Goal: Navigation & Orientation: Find specific page/section

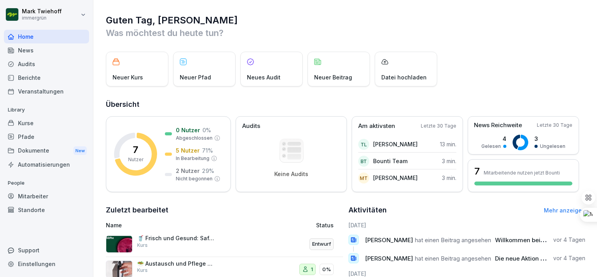
click at [32, 120] on div "Kurse" at bounding box center [46, 123] width 85 height 14
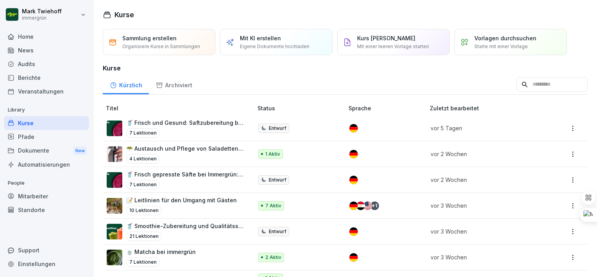
click at [45, 133] on div "Pfade" at bounding box center [46, 137] width 85 height 14
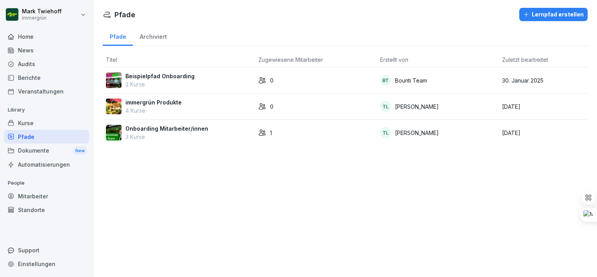
click at [146, 82] on p "3 Kurse" at bounding box center [160, 84] width 69 height 8
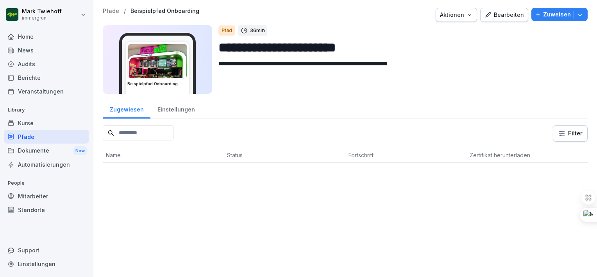
click at [31, 134] on div "Pfade" at bounding box center [46, 137] width 85 height 14
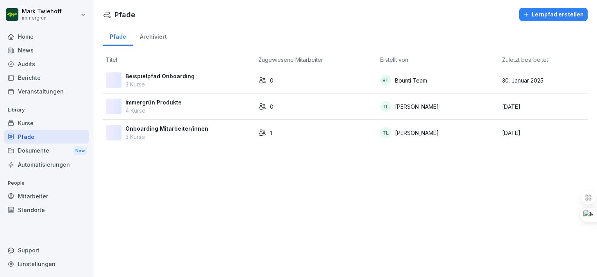
click at [42, 119] on div "Kurse" at bounding box center [46, 123] width 85 height 14
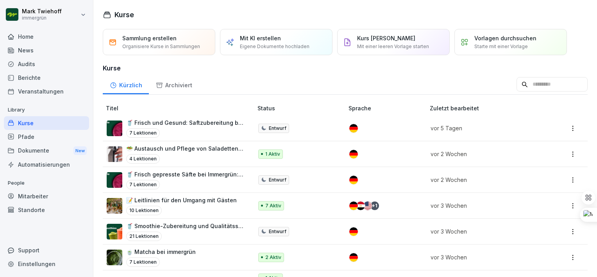
click at [43, 136] on div "Pfade" at bounding box center [46, 137] width 85 height 14
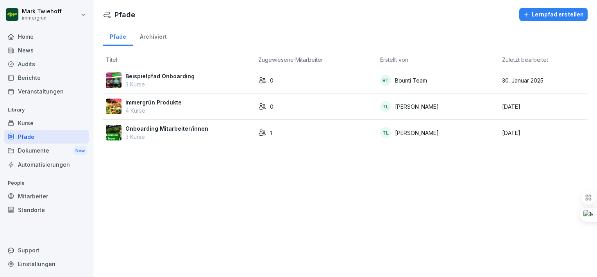
click at [163, 136] on p "3 Kurse" at bounding box center [167, 137] width 83 height 8
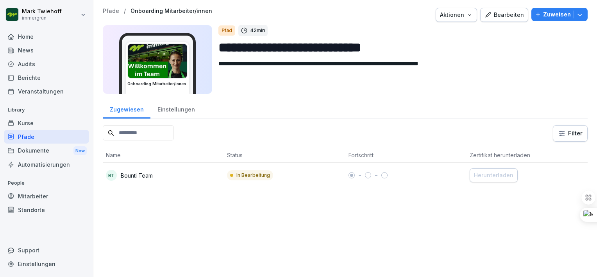
click at [168, 116] on div "Einstellungen" at bounding box center [176, 109] width 51 height 20
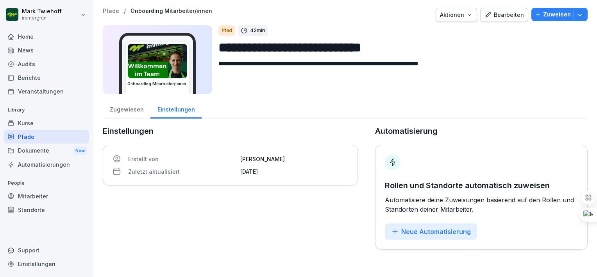
click at [130, 111] on div "Zugewiesen" at bounding box center [127, 109] width 48 height 20
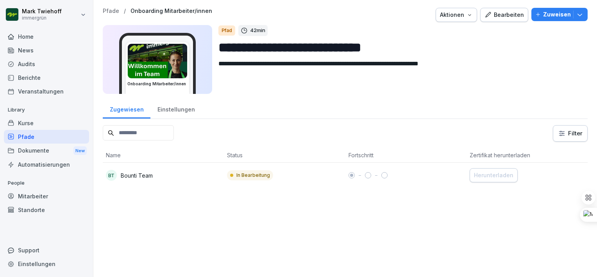
click at [32, 126] on div "Kurse" at bounding box center [46, 123] width 85 height 14
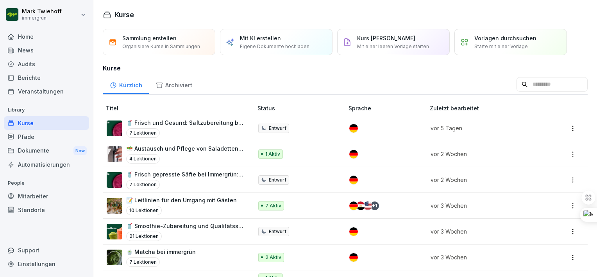
click at [30, 133] on div "Pfade" at bounding box center [46, 137] width 85 height 14
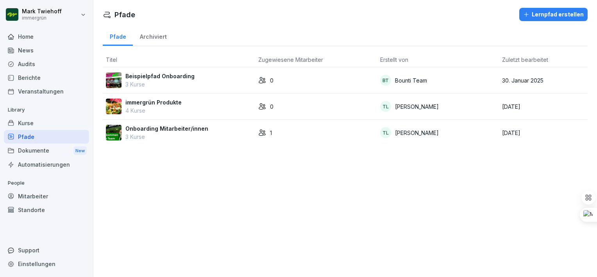
click at [28, 126] on div "Kurse" at bounding box center [46, 123] width 85 height 14
